Goal: Transaction & Acquisition: Purchase product/service

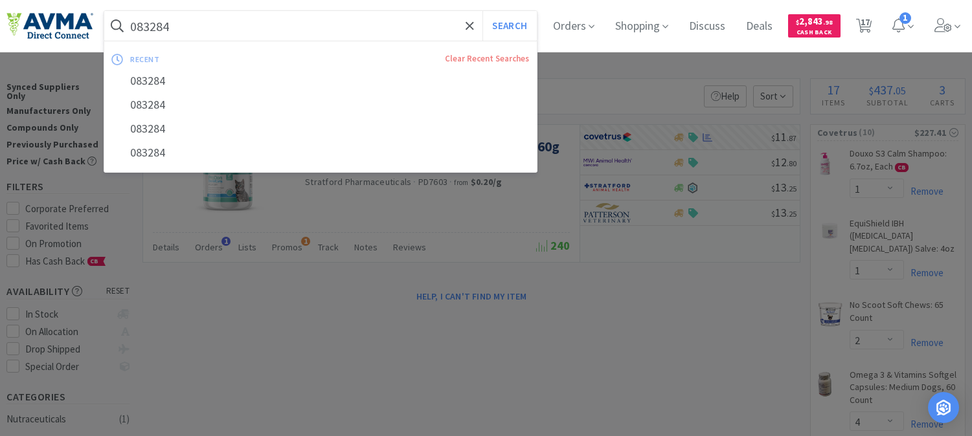
select select "1"
select select "2"
select select "4"
select select "1"
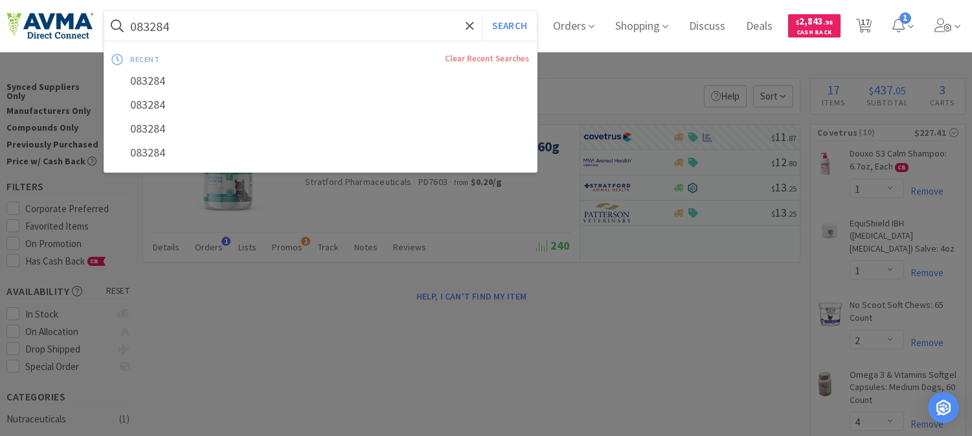
select select "1"
select select "2"
select select "1"
select select "2"
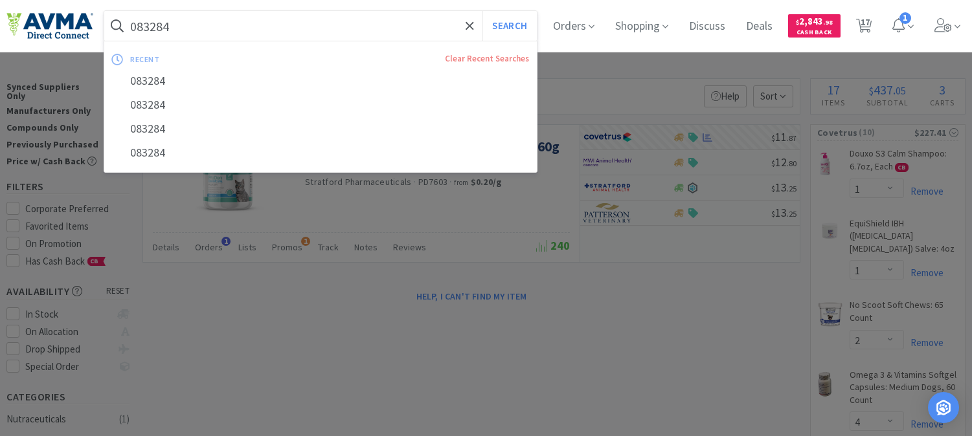
select select "1"
select select "3"
select select "1"
select select "5"
select select "1"
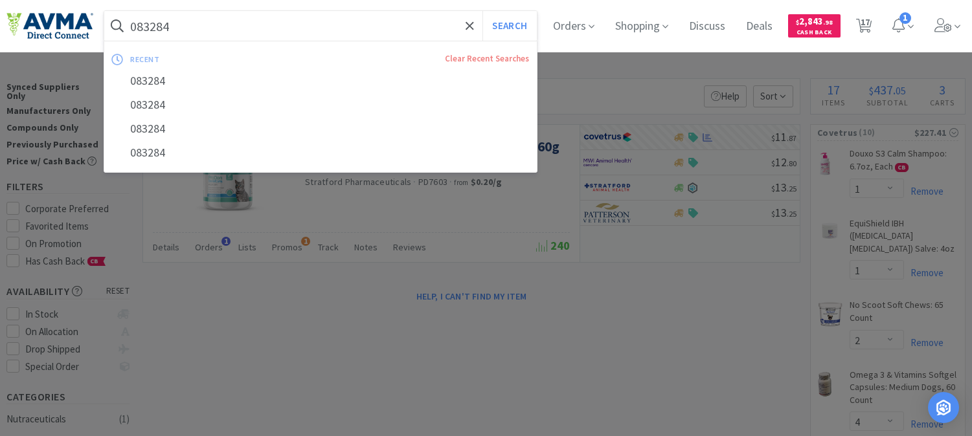
select select "1"
select select "2"
click at [185, 21] on input "083284" at bounding box center [320, 26] width 433 height 30
click at [141, 17] on input "083284" at bounding box center [320, 26] width 433 height 30
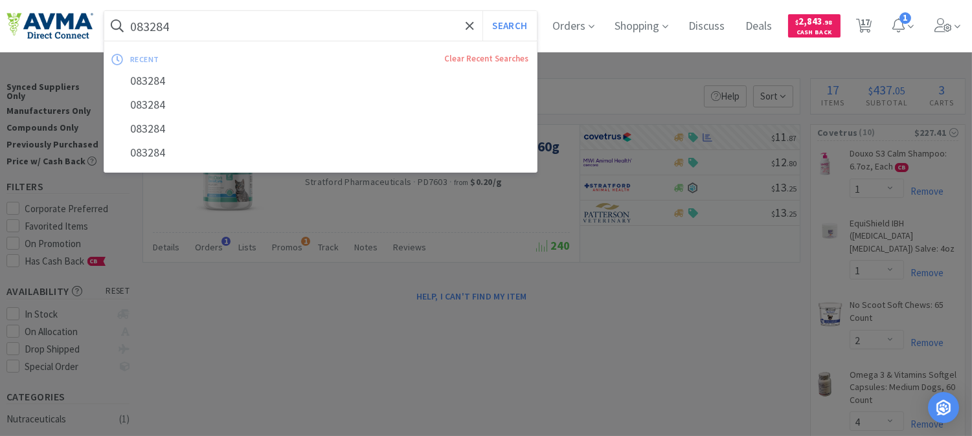
click at [141, 17] on input "083284" at bounding box center [320, 26] width 433 height 30
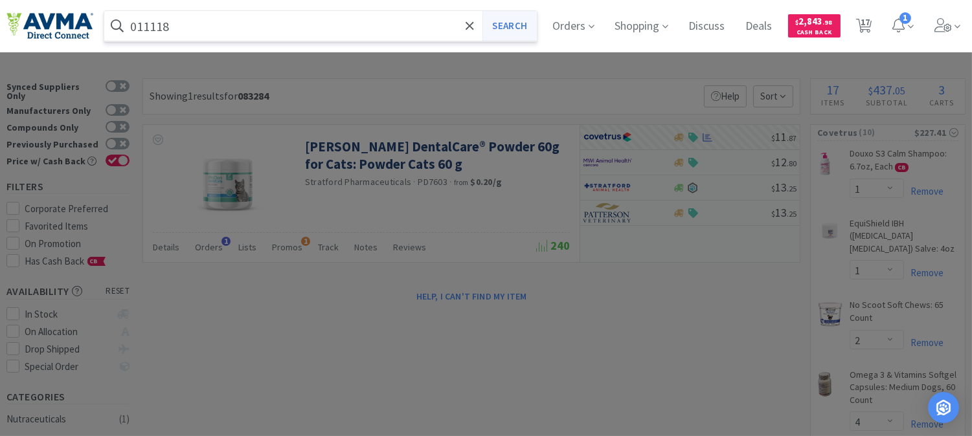
type input "011118"
click at [522, 30] on button "Search" at bounding box center [509, 26] width 54 height 30
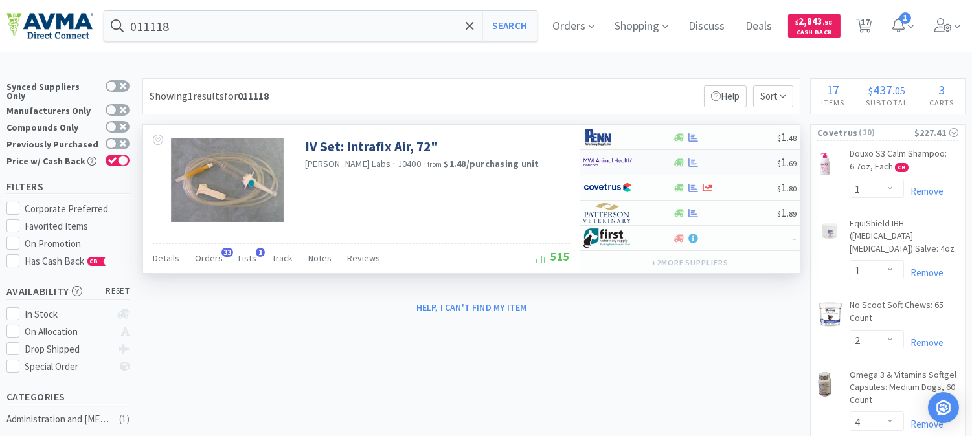
click at [603, 153] on img at bounding box center [607, 162] width 49 height 19
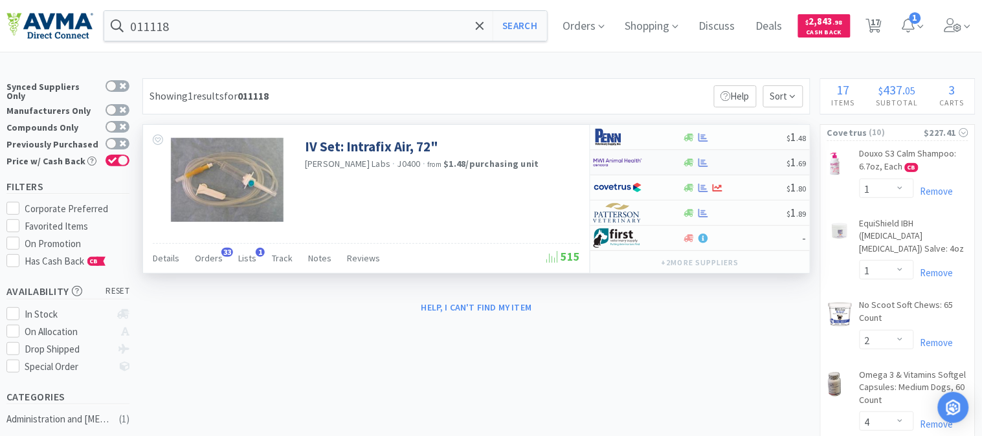
select select "25"
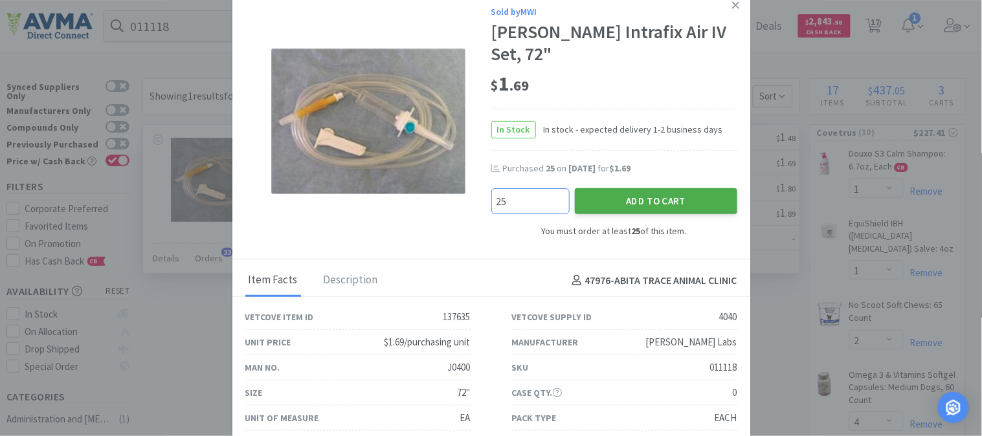
type input "25"
click at [671, 188] on button "Add to Cart" at bounding box center [656, 201] width 163 height 26
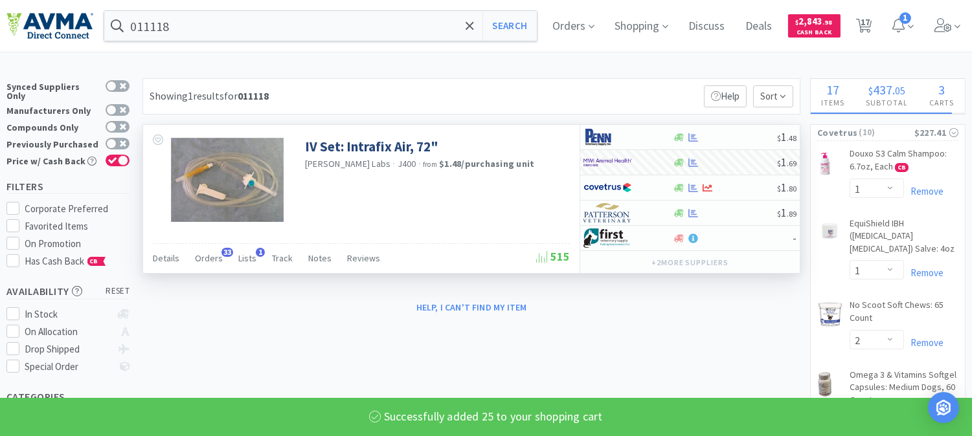
select select "25"
select select "1"
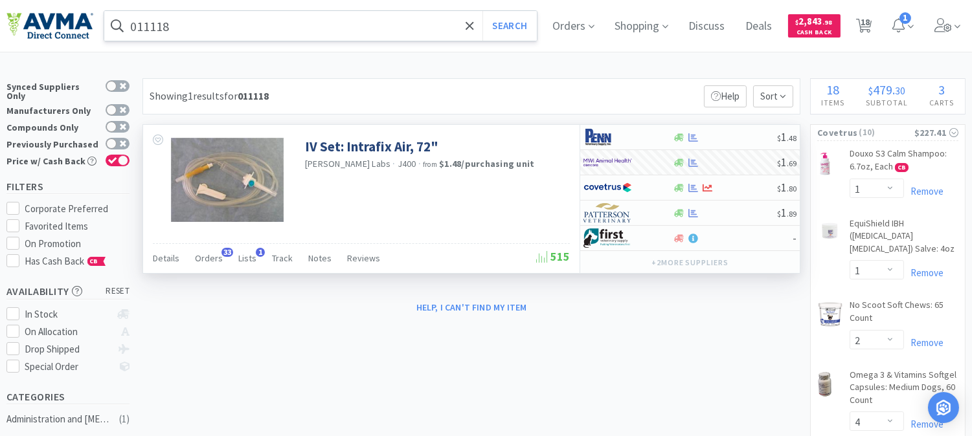
click at [177, 34] on input "011118" at bounding box center [320, 26] width 433 height 30
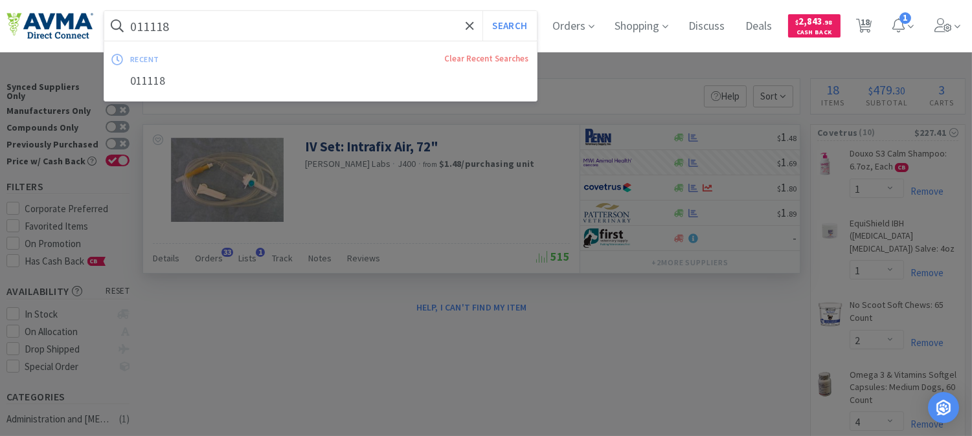
click at [166, 26] on input "011118" at bounding box center [320, 26] width 433 height 30
click at [159, 21] on input "011118" at bounding box center [320, 26] width 433 height 30
paste input "46630"
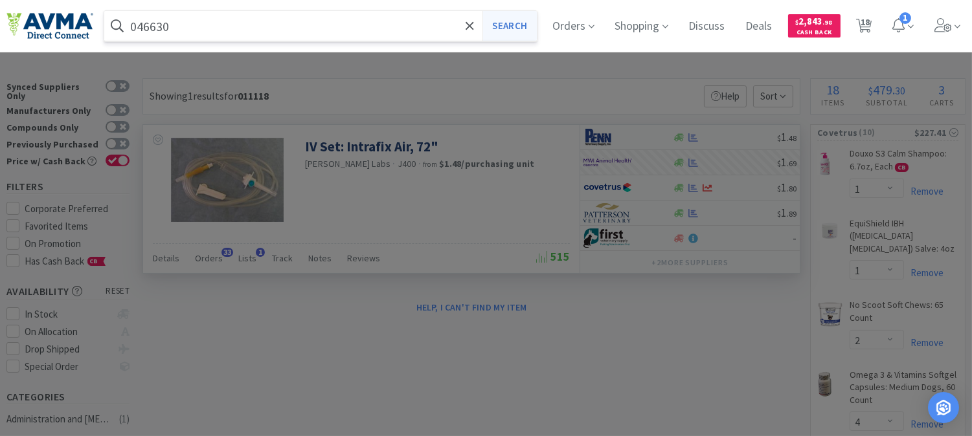
click at [515, 19] on button "Search" at bounding box center [509, 26] width 54 height 30
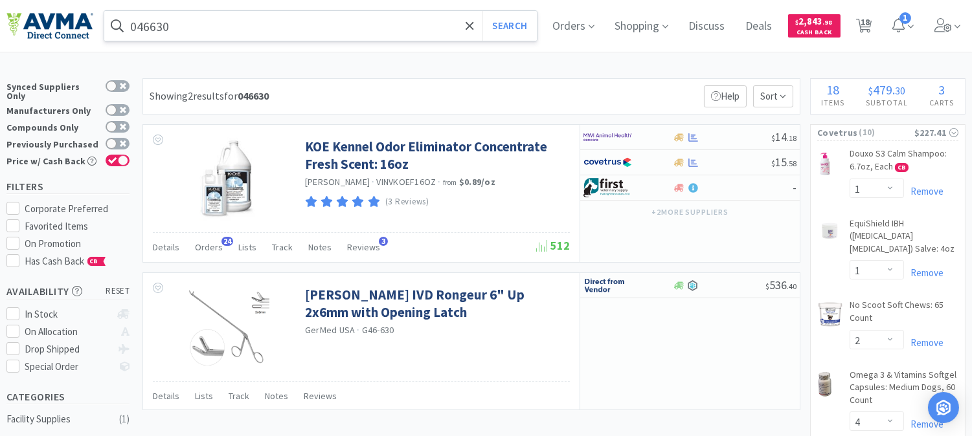
click at [196, 23] on input "046630" at bounding box center [320, 26] width 433 height 30
click at [163, 22] on input "046630" at bounding box center [320, 26] width 433 height 30
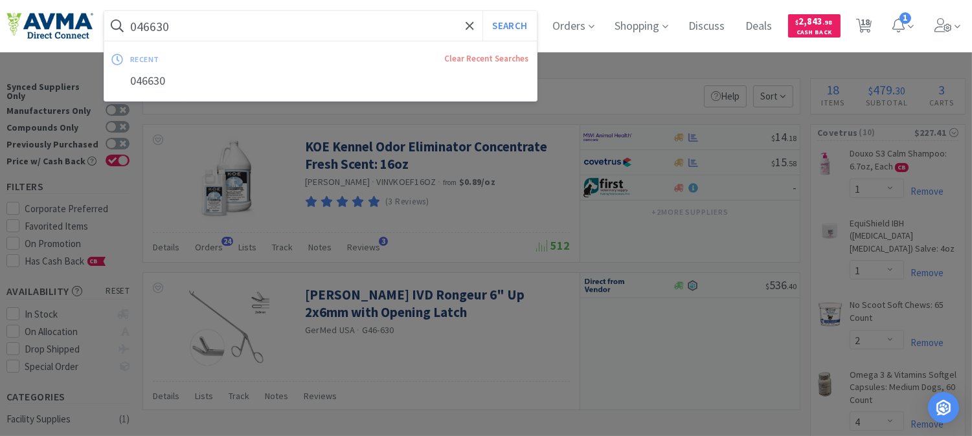
click at [163, 22] on input "046630" at bounding box center [320, 26] width 433 height 30
paste input "XL26036"
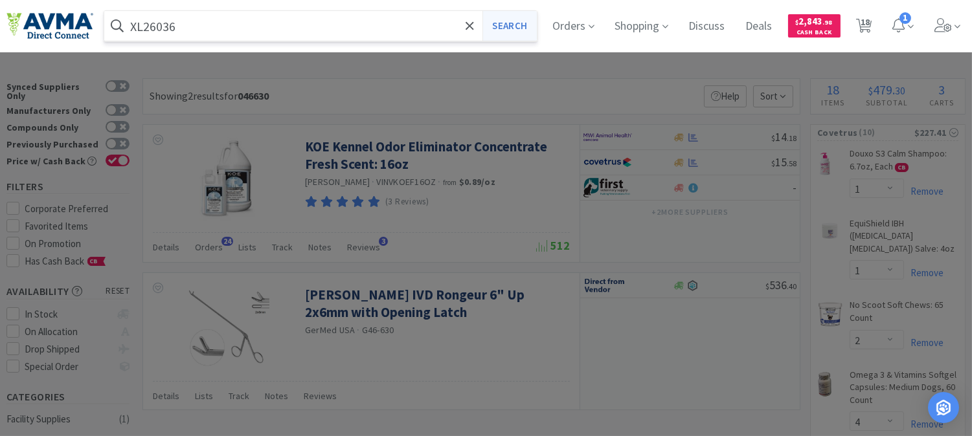
type input "XL26036"
click at [518, 27] on button "Search" at bounding box center [509, 26] width 54 height 30
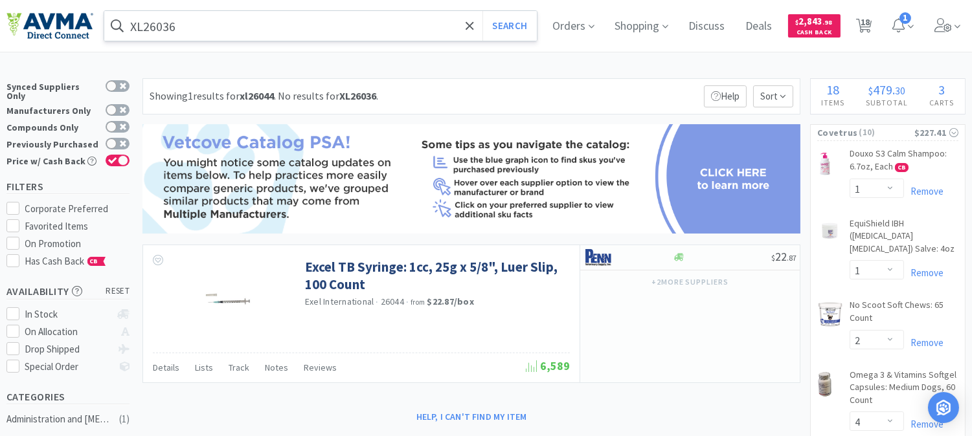
click at [133, 32] on input "XL26036" at bounding box center [320, 26] width 433 height 30
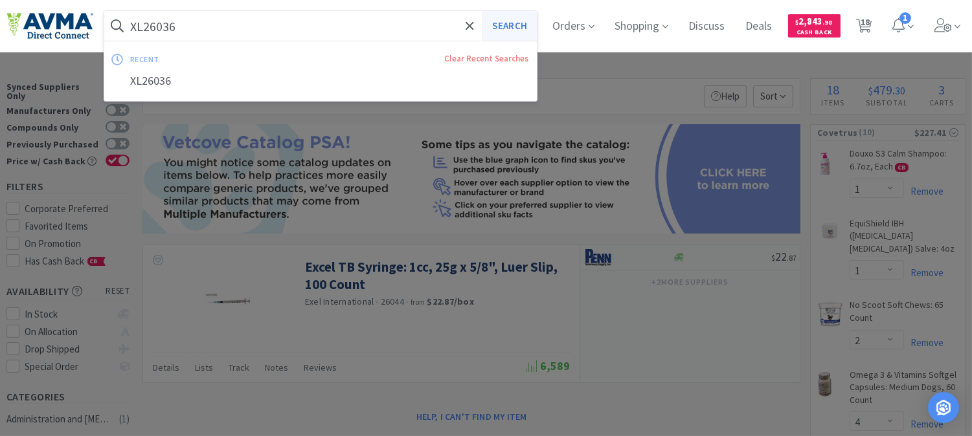
drag, startPoint x: 521, startPoint y: 23, endPoint x: 513, endPoint y: 35, distance: 14.2
click at [521, 23] on button "Search" at bounding box center [509, 26] width 54 height 30
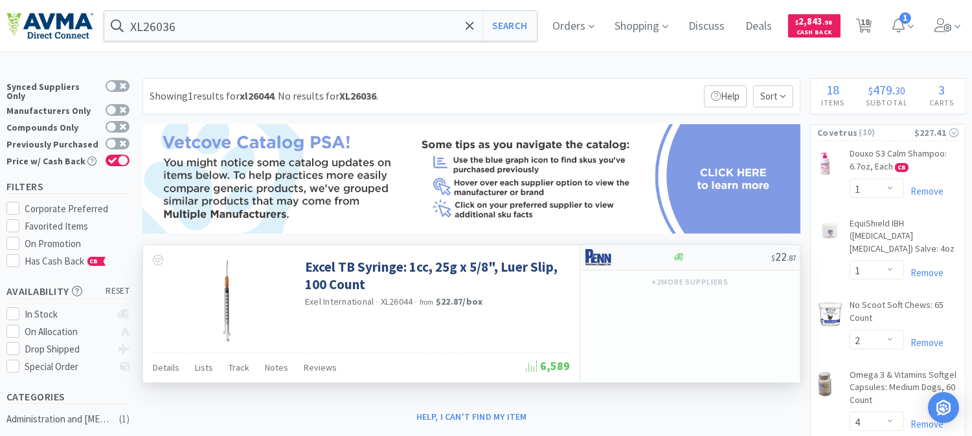
click at [594, 260] on img at bounding box center [607, 257] width 49 height 19
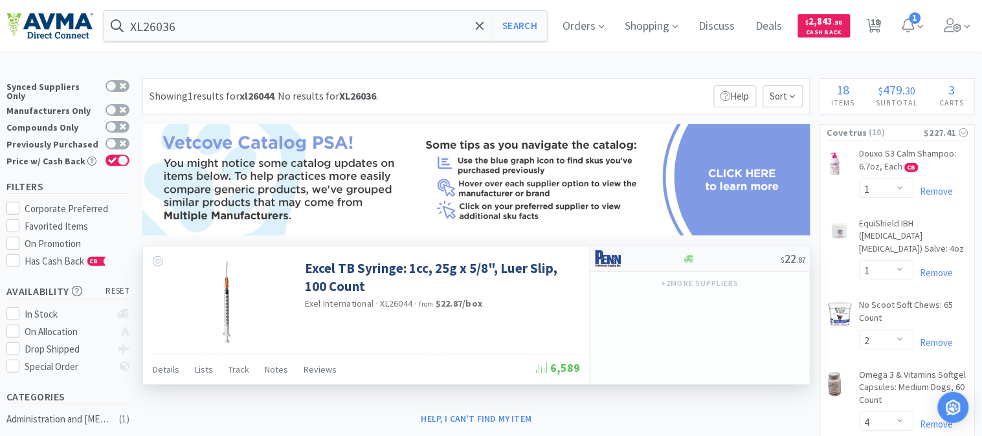
select select "1"
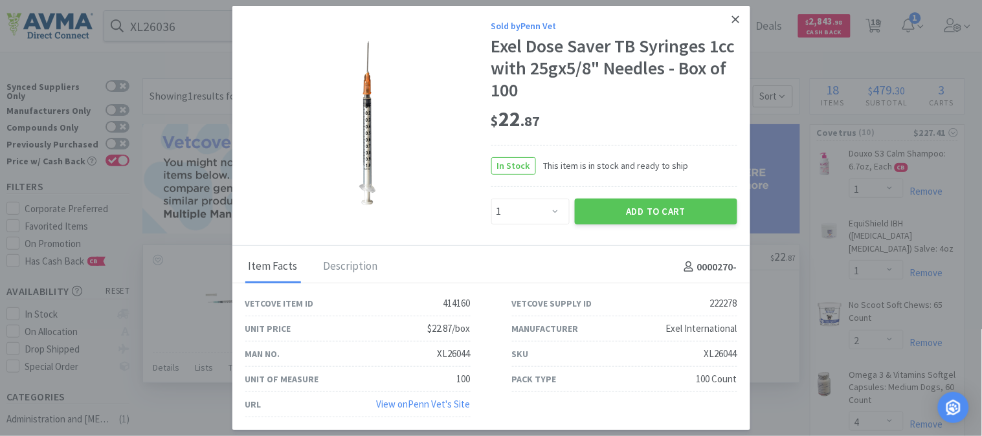
click at [737, 17] on icon at bounding box center [735, 20] width 7 height 12
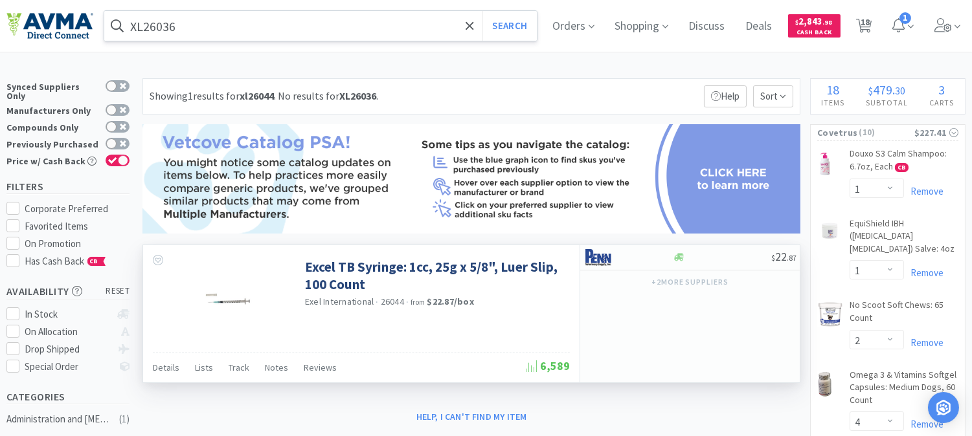
click at [214, 23] on input "XL26036" at bounding box center [320, 26] width 433 height 30
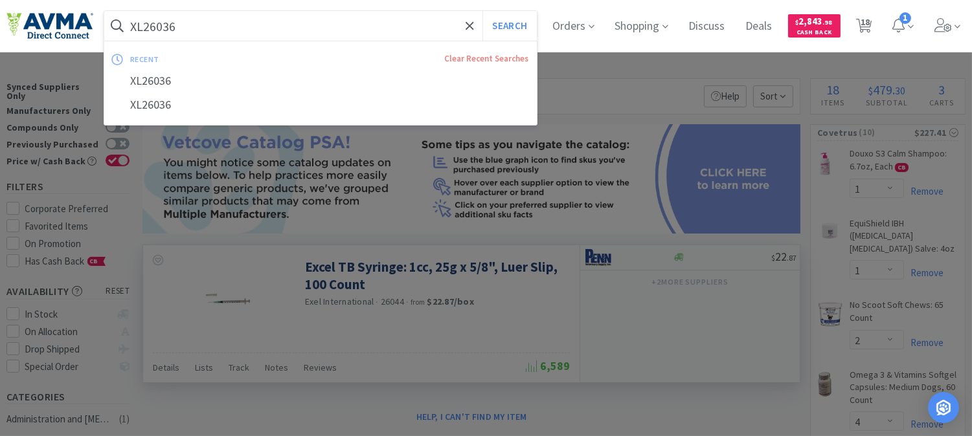
paste input "26036"
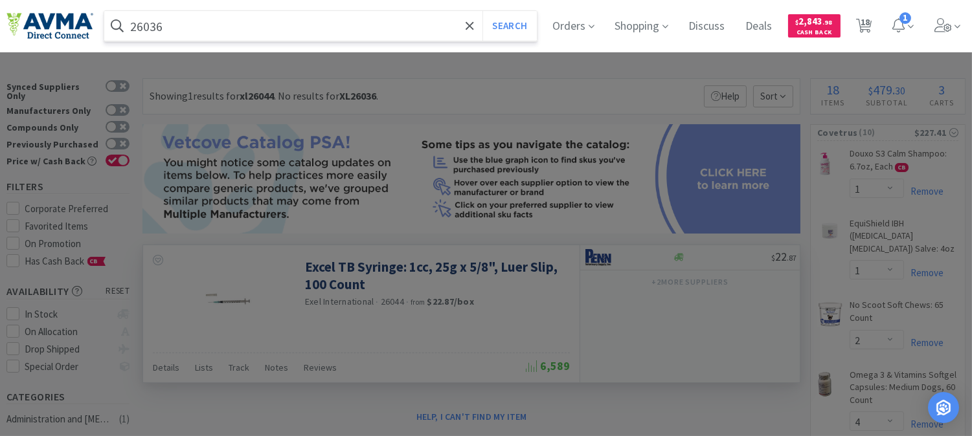
click at [229, 27] on input "26036" at bounding box center [320, 26] width 433 height 30
type input "26036"
click at [525, 22] on button "Search" at bounding box center [509, 26] width 54 height 30
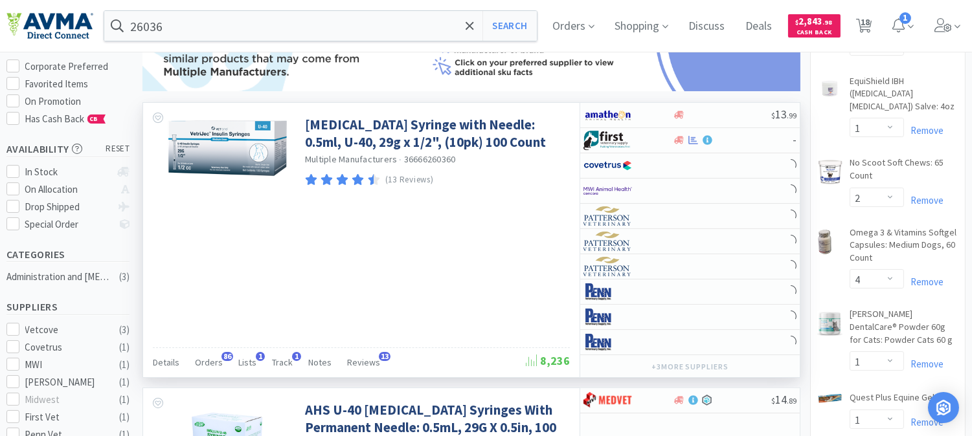
scroll to position [144, 0]
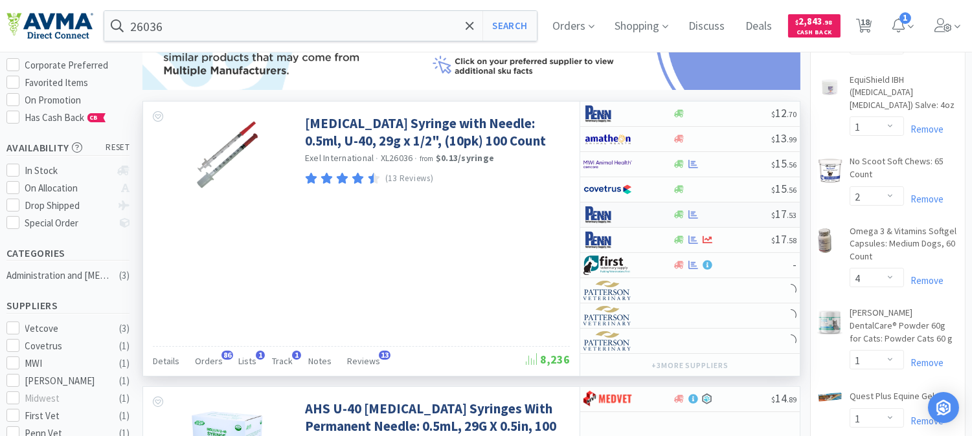
click at [597, 214] on img at bounding box center [607, 214] width 49 height 19
select select "1"
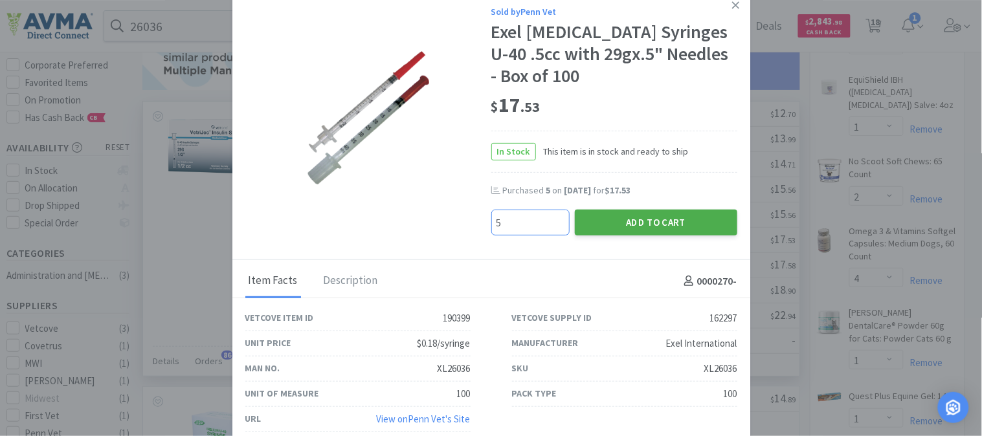
type input "5"
click at [654, 216] on button "Add to Cart" at bounding box center [656, 223] width 163 height 26
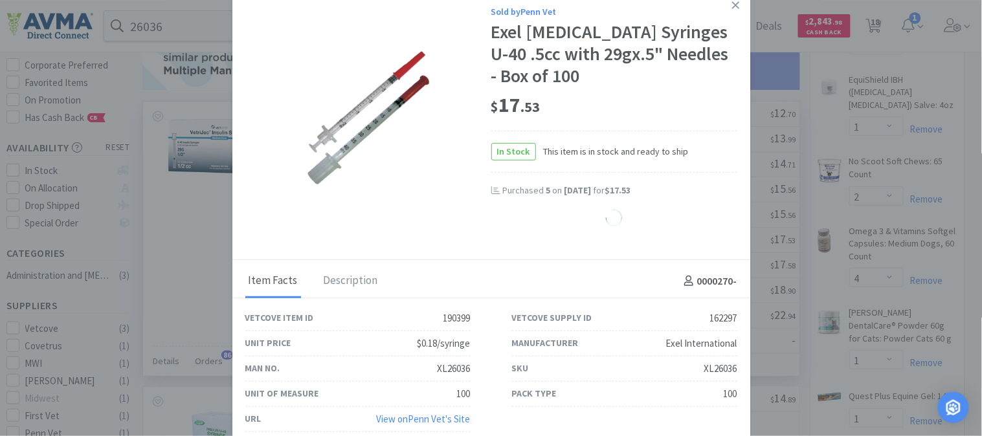
select select "5"
select select "2"
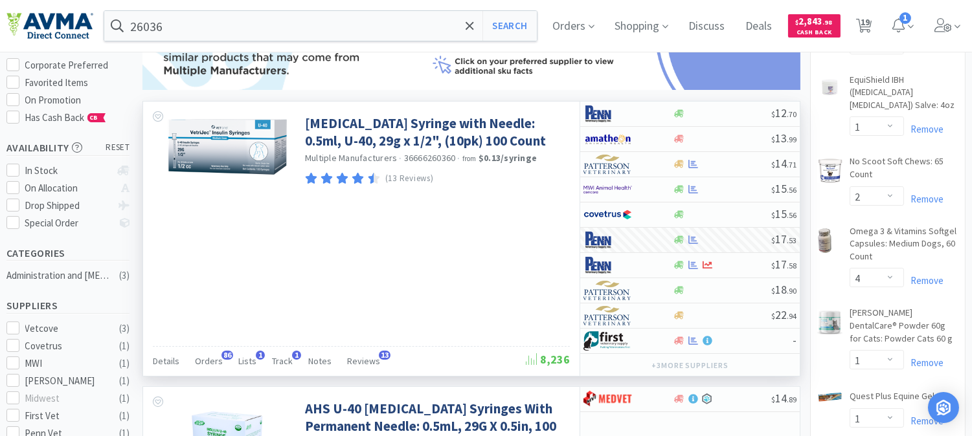
click at [491, 279] on div "[MEDICAL_DATA] Syringe with Needle: 0.5ml, U-40, 29g x 1/2", (10pk) 100 Count M…" at bounding box center [361, 239] width 436 height 275
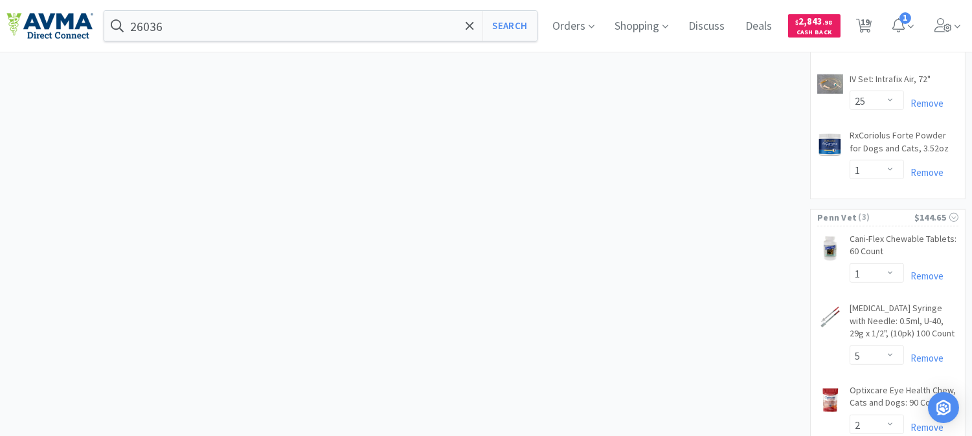
scroll to position [1200, 0]
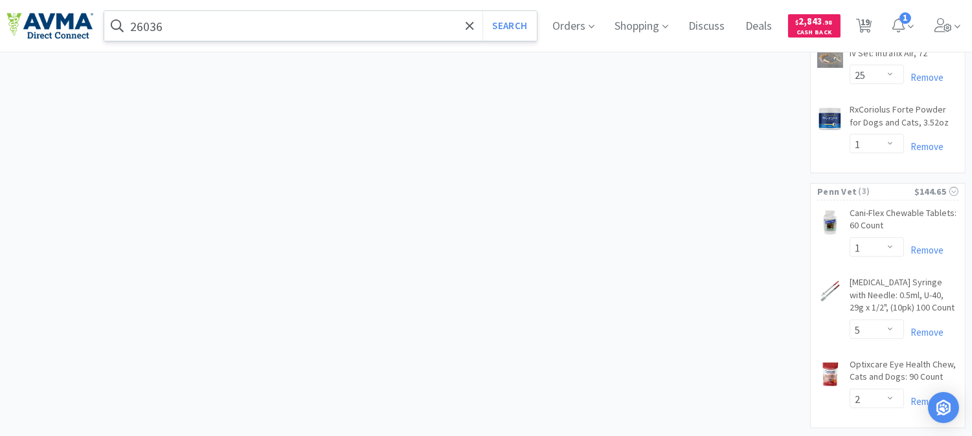
click at [188, 22] on input "26036" at bounding box center [320, 26] width 433 height 30
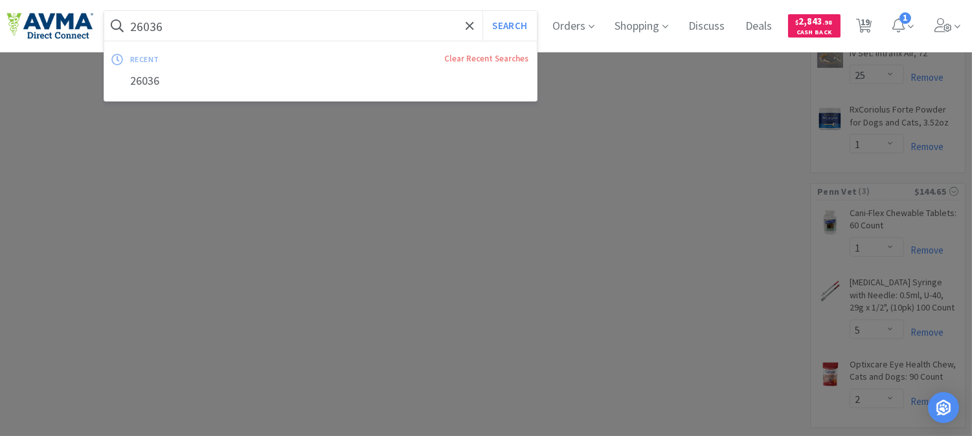
paste input "VAM2595"
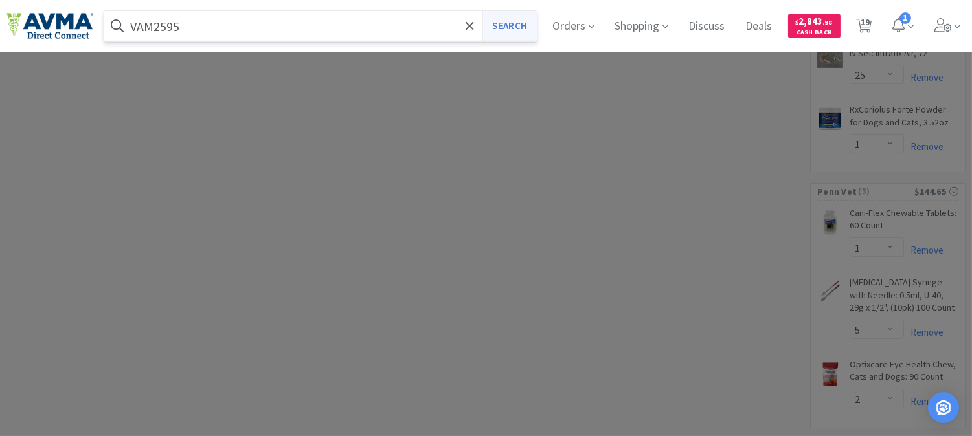
click at [512, 22] on button "Search" at bounding box center [509, 26] width 54 height 30
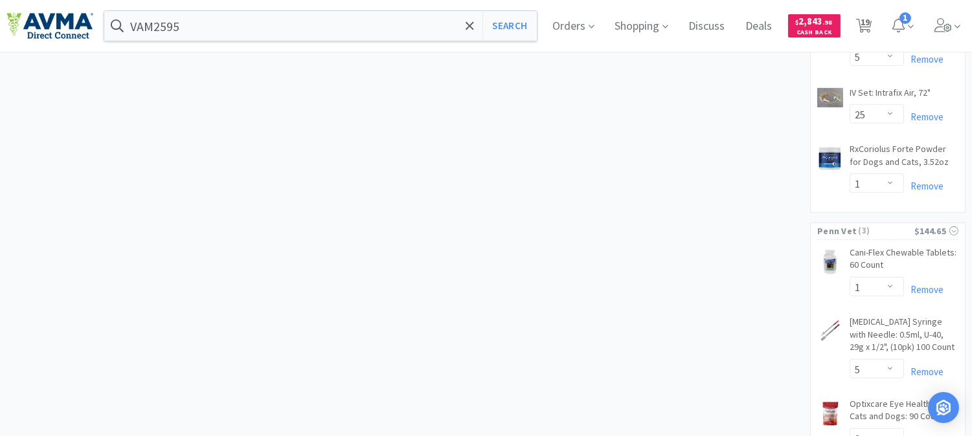
scroll to position [1129, 0]
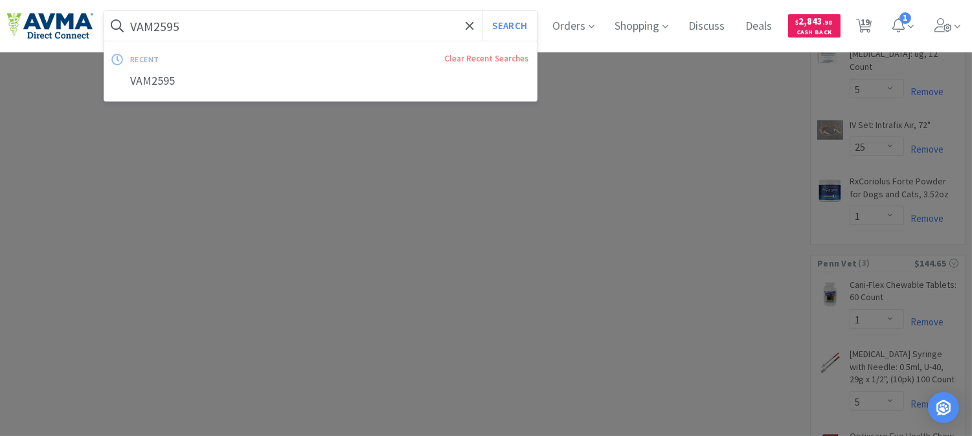
click at [210, 26] on input "VAM2595" at bounding box center [320, 26] width 433 height 30
paste input "PVS8200S"
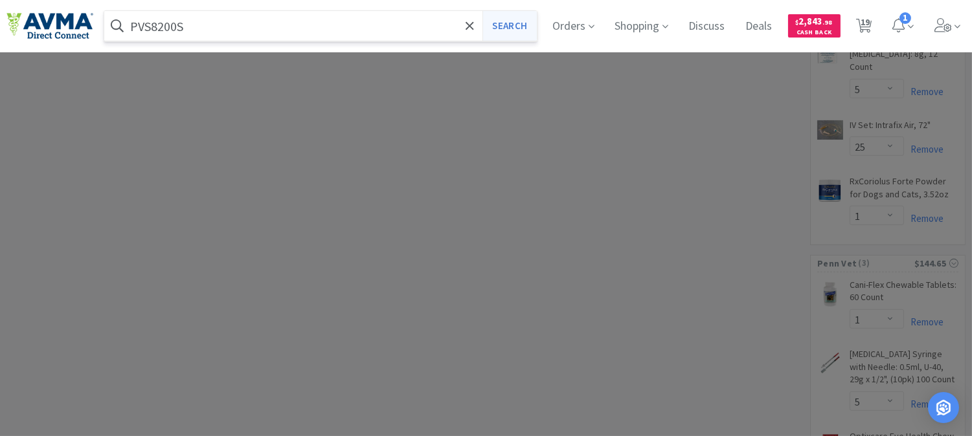
type input "PVS8200S"
click at [534, 26] on button "Search" at bounding box center [509, 26] width 54 height 30
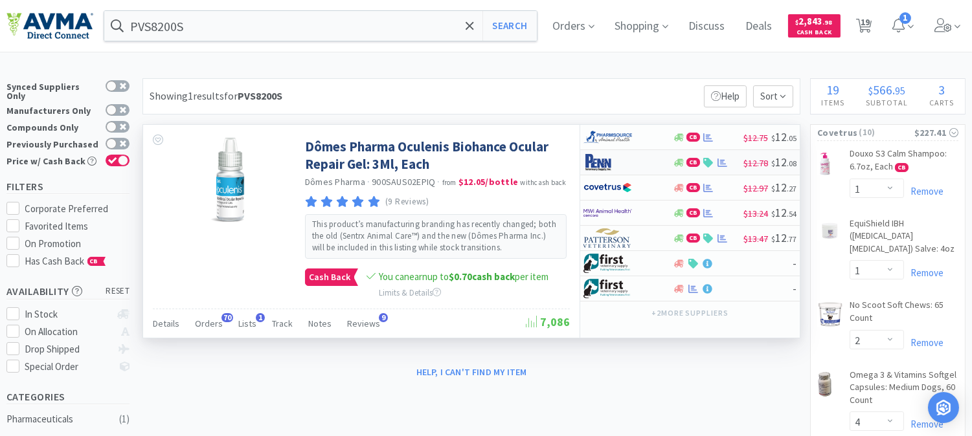
click at [600, 165] on img at bounding box center [607, 162] width 49 height 19
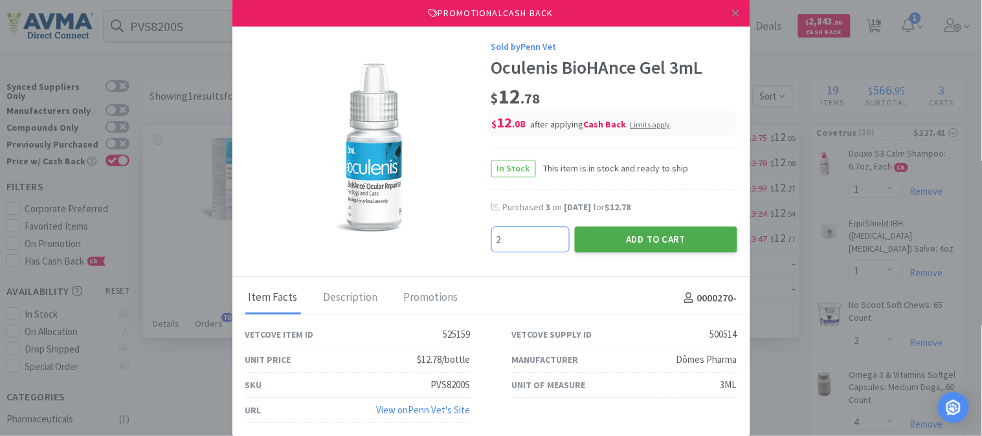
type input "2"
click at [628, 249] on button "Add to Cart" at bounding box center [656, 240] width 163 height 26
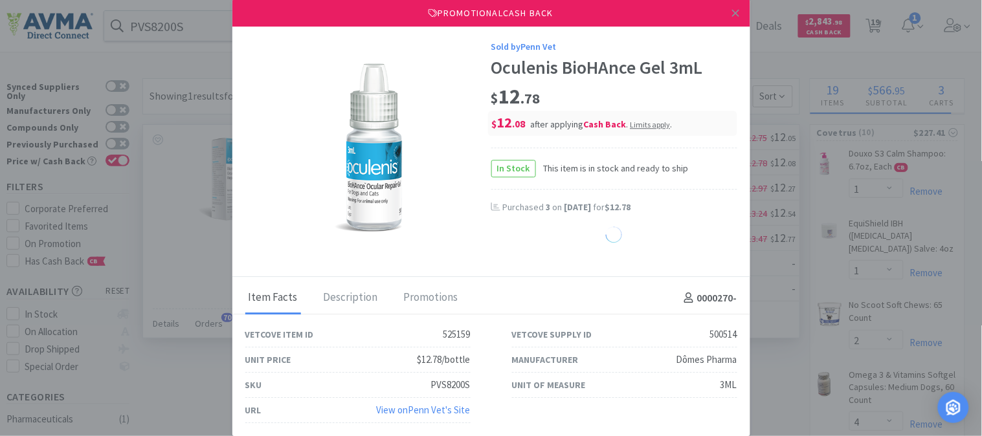
select select "2"
select select "5"
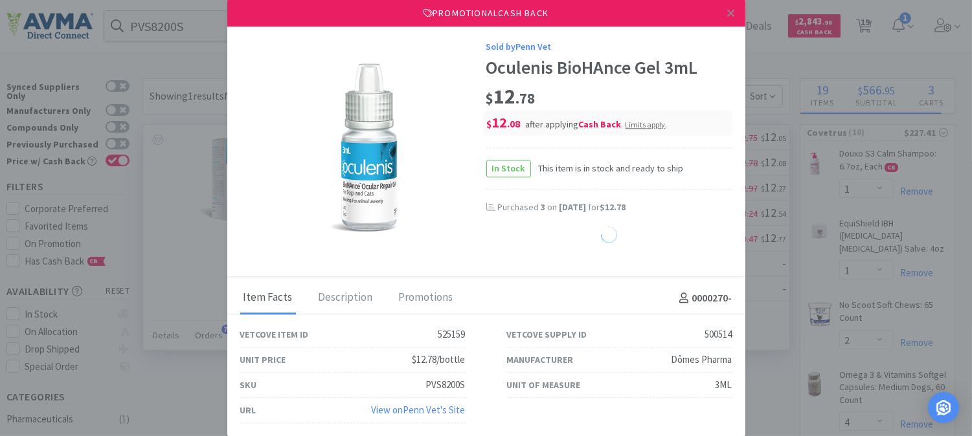
select select "2"
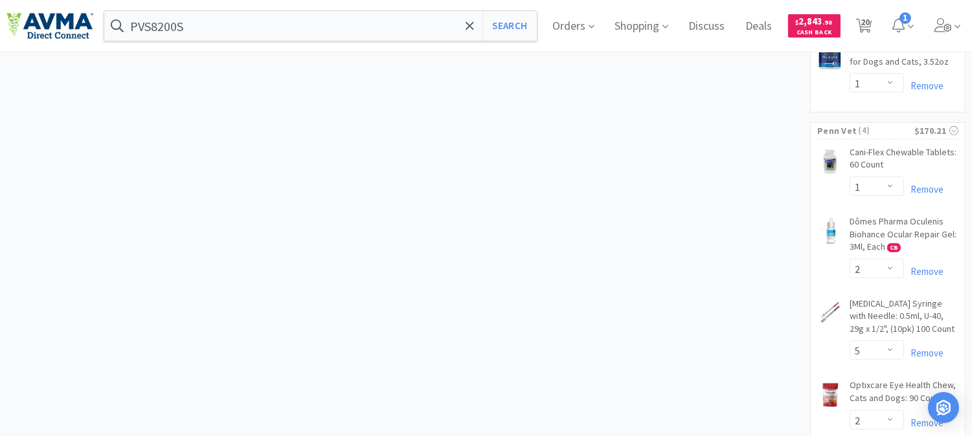
scroll to position [1283, 0]
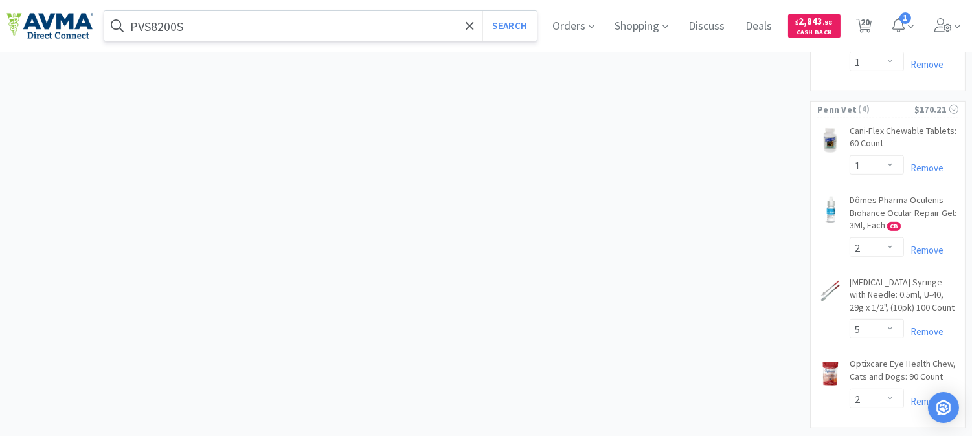
click at [195, 30] on input "PVS8200S" at bounding box center [320, 26] width 433 height 30
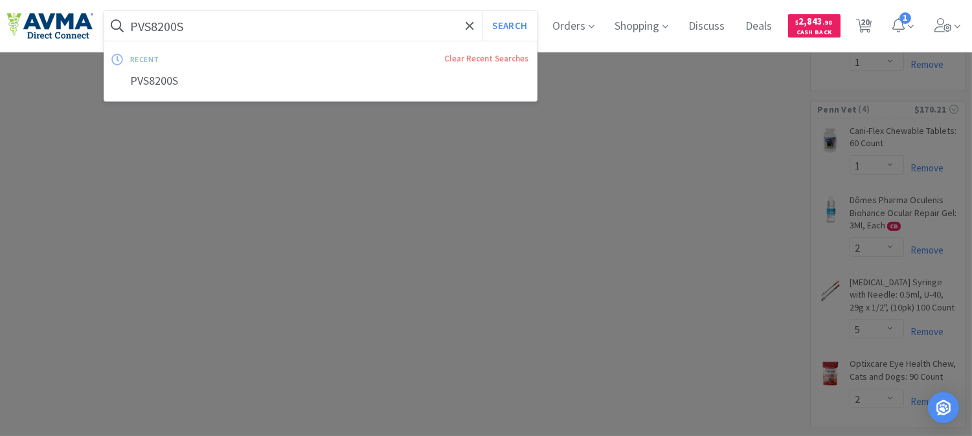
paste input "BUT66001"
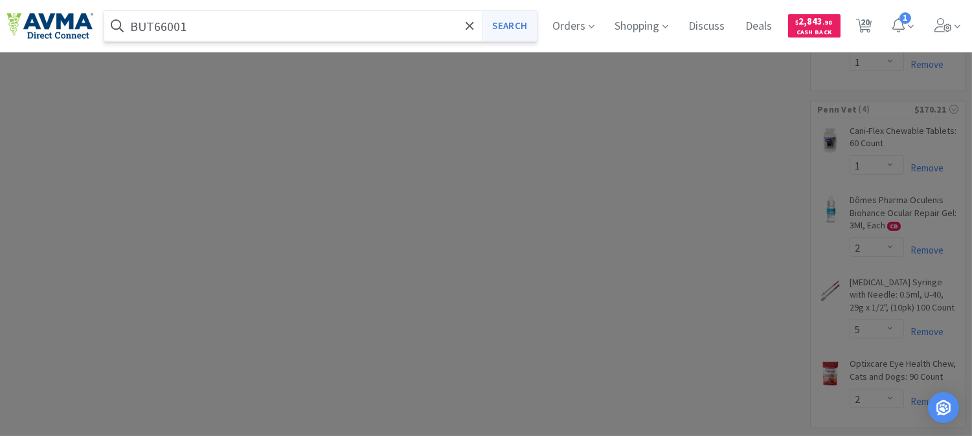
type input "BUT66001"
click at [512, 27] on button "Search" at bounding box center [509, 26] width 54 height 30
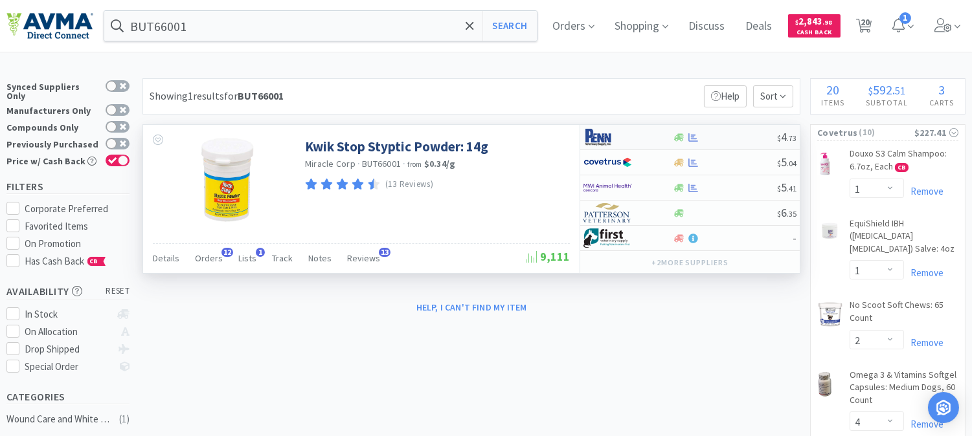
click at [600, 141] on img at bounding box center [607, 137] width 49 height 19
select select "1"
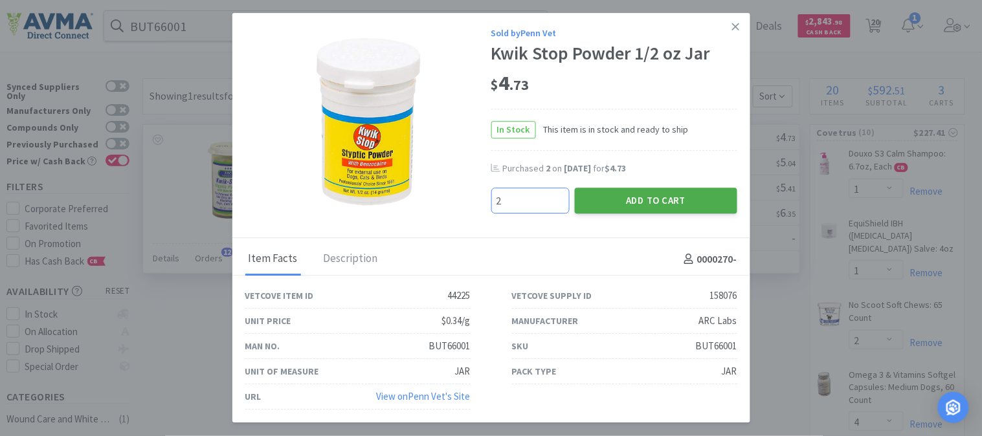
type input "2"
click at [652, 196] on button "Add to Cart" at bounding box center [656, 201] width 163 height 26
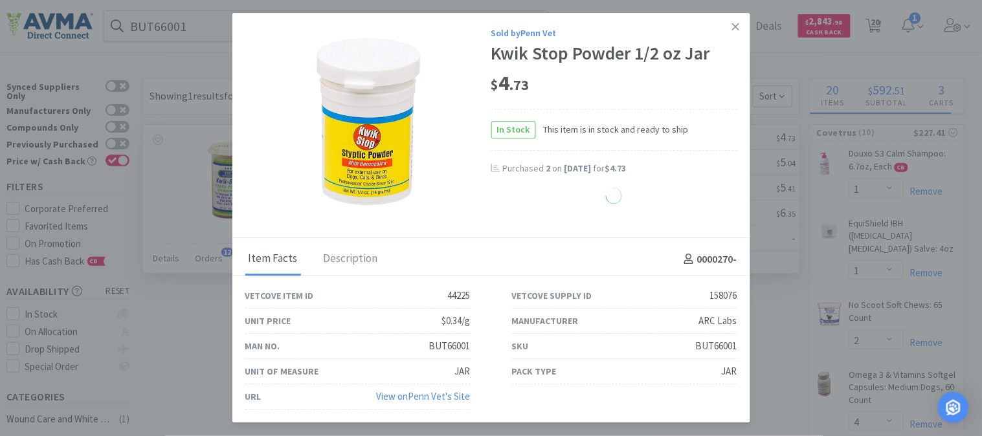
select select "2"
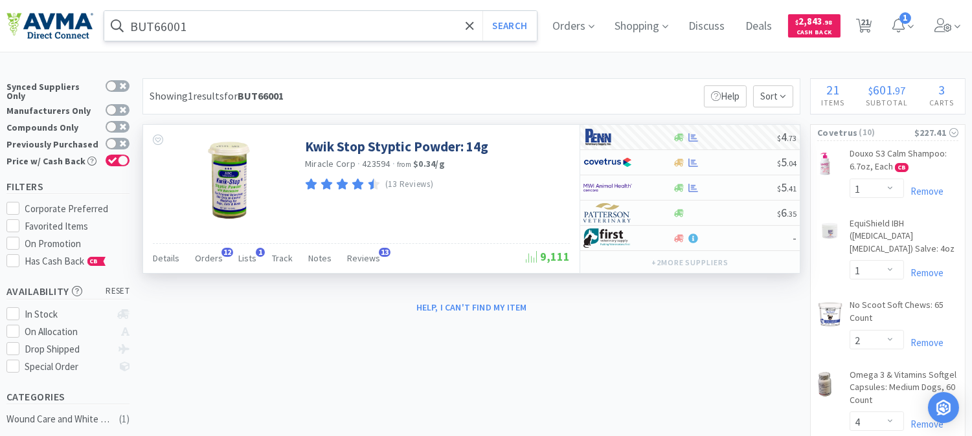
click at [253, 28] on input "BUT66001" at bounding box center [320, 26] width 433 height 30
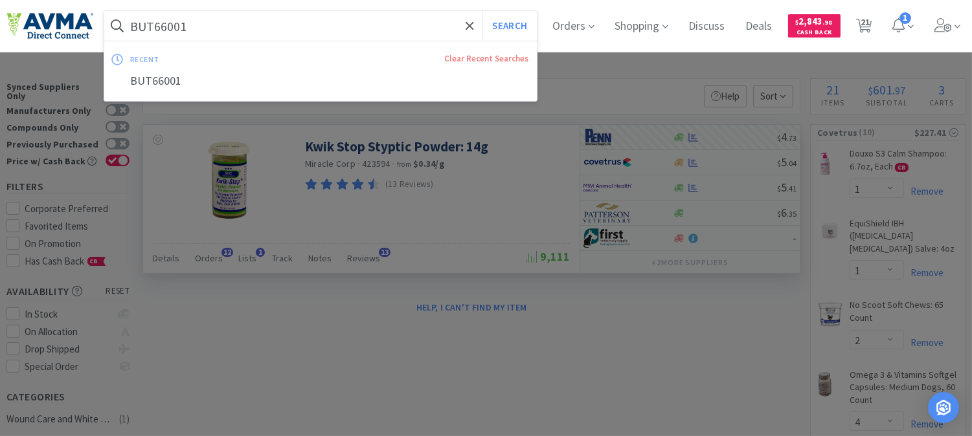
paste input "PVS8920"
click at [519, 27] on button "Search" at bounding box center [509, 26] width 54 height 30
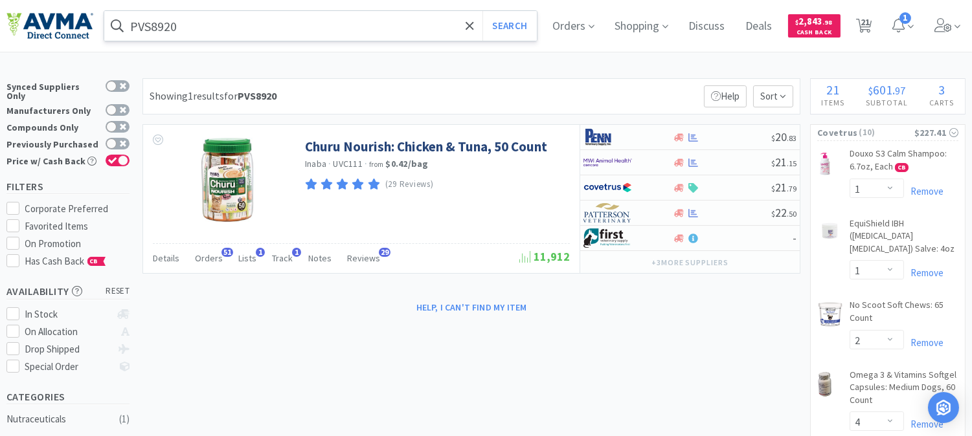
click at [178, 26] on input "PVS8920" at bounding box center [320, 26] width 433 height 30
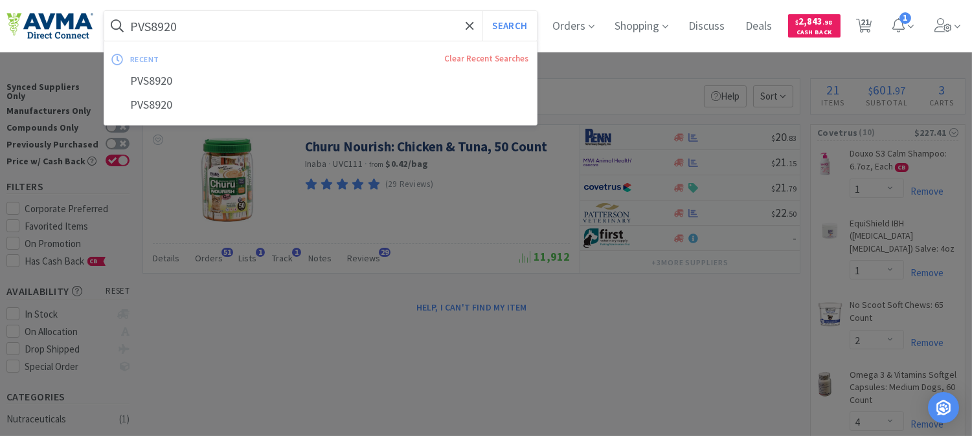
paste input "91501"
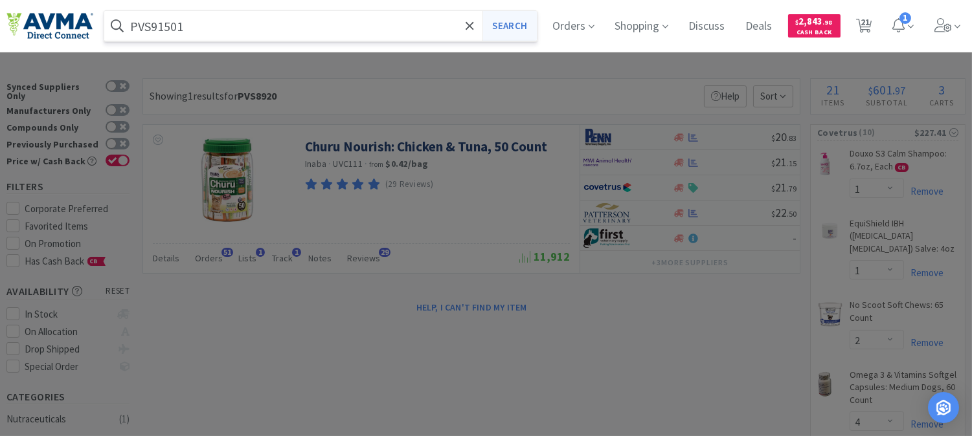
type input "PVS91501"
click at [525, 23] on button "Search" at bounding box center [509, 26] width 54 height 30
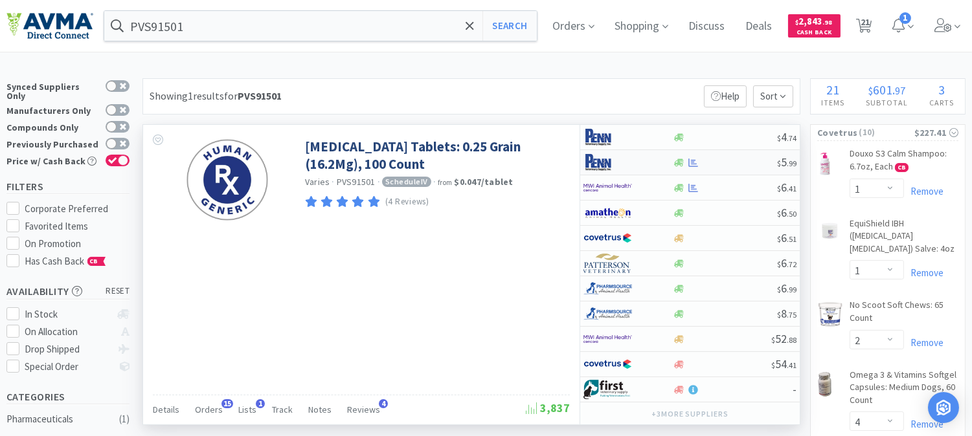
click at [598, 167] on img at bounding box center [607, 162] width 49 height 19
select select "1"
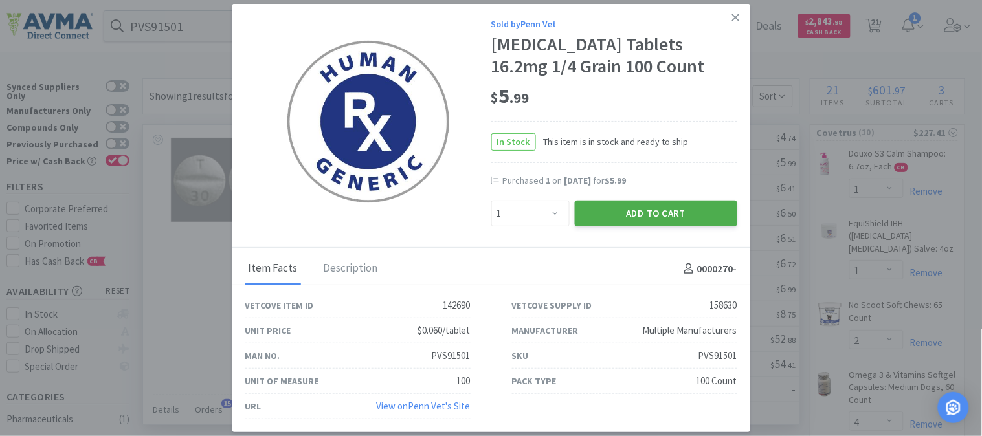
click at [653, 210] on button "Add to Cart" at bounding box center [656, 214] width 163 height 26
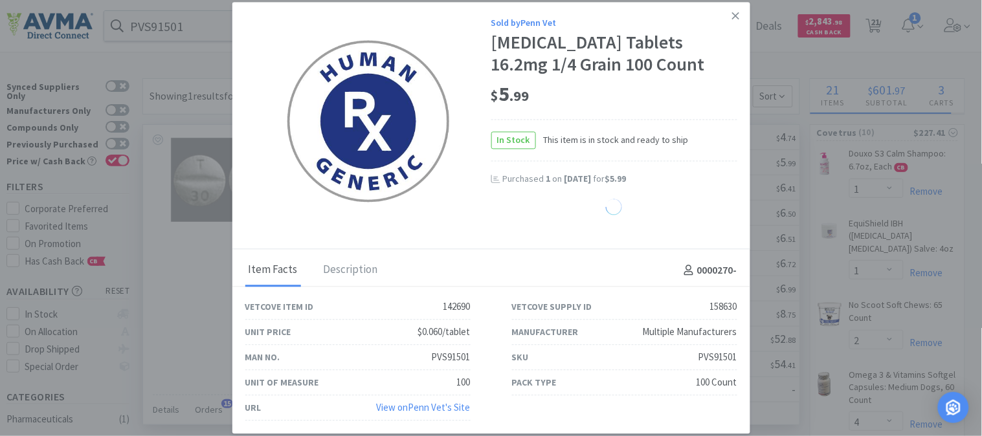
select select "1"
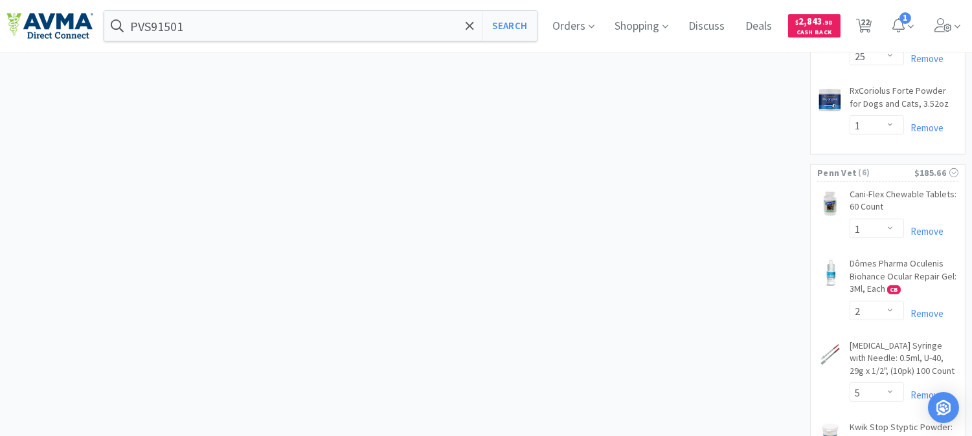
scroll to position [1222, 0]
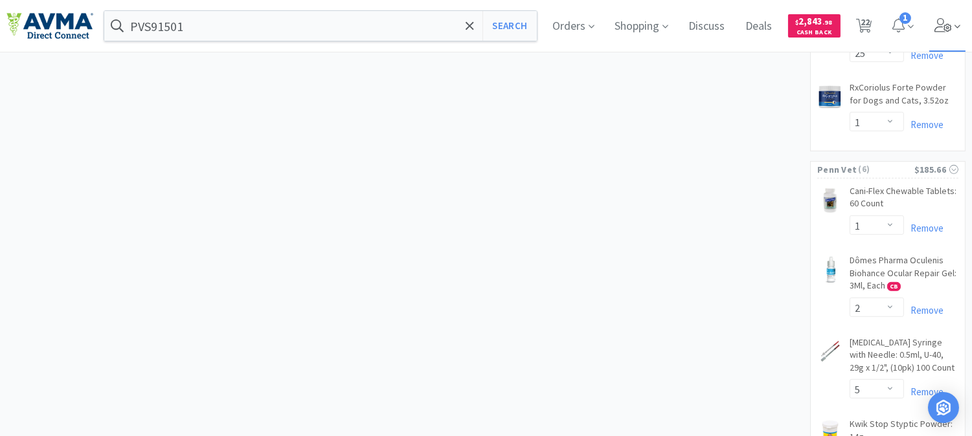
drag, startPoint x: 879, startPoint y: 18, endPoint x: 960, endPoint y: 49, distance: 86.5
click at [870, 18] on span "22" at bounding box center [865, 22] width 9 height 52
select select "1"
select select "2"
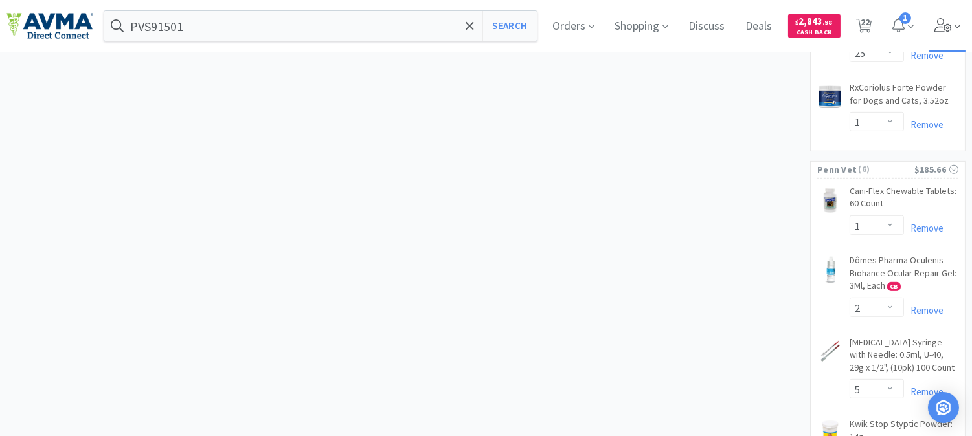
select select "4"
select select "1"
select select "2"
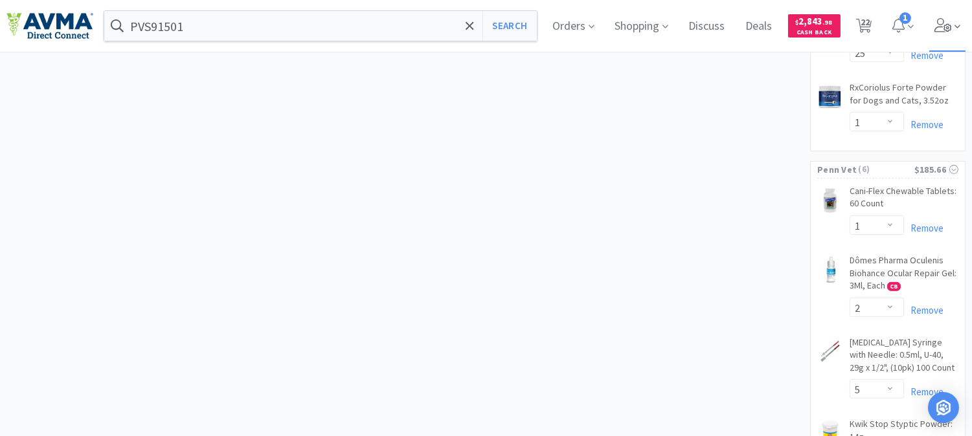
select select "1"
select select "2"
select select "1"
select select "3"
select select "1"
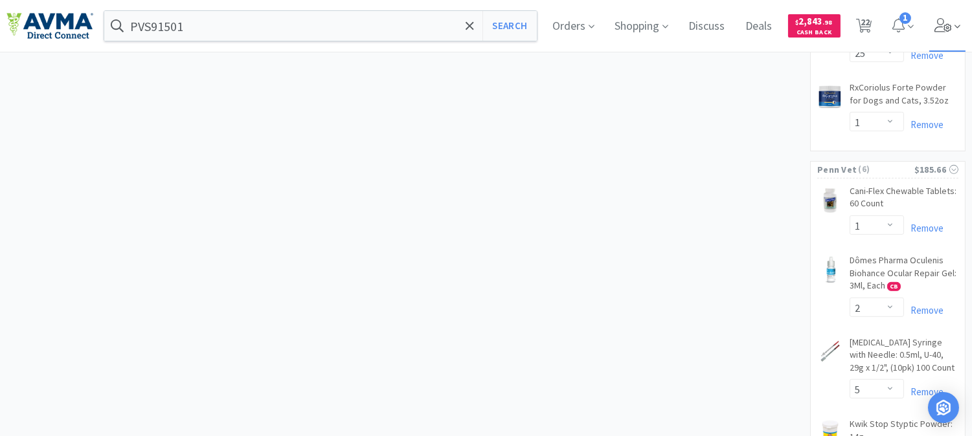
select select "5"
select select "25"
select select "1"
select select "2"
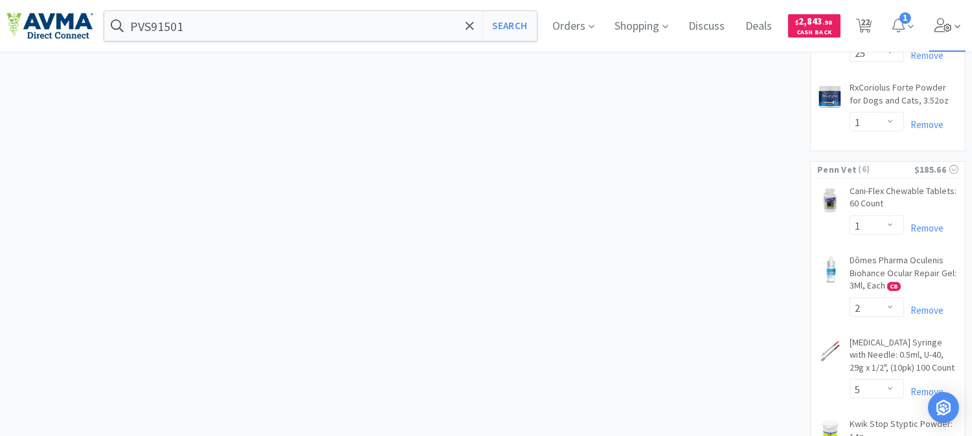
select select "5"
select select "2"
select select "1"
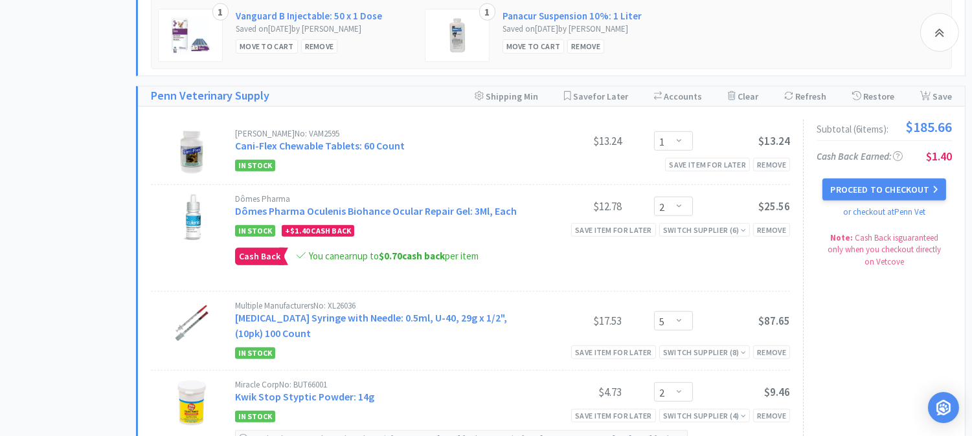
scroll to position [2014, 0]
